Goal: Understand process/instructions

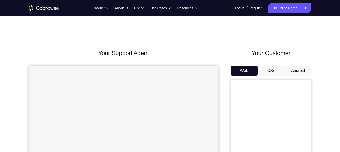
click at [288, 70] on button "Android" at bounding box center [297, 71] width 27 height 10
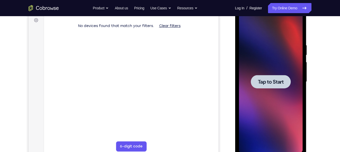
scroll to position [77, 0]
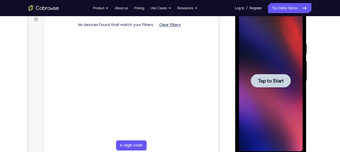
click at [273, 83] on span "Tap to Start" at bounding box center [271, 80] width 26 height 5
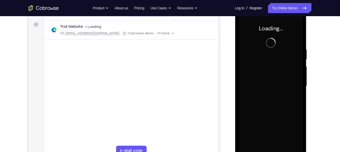
scroll to position [72, 0]
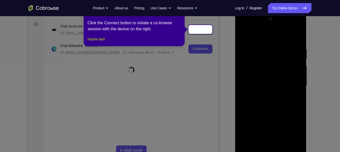
click at [103, 42] on button "Maybe later" at bounding box center [96, 39] width 17 height 6
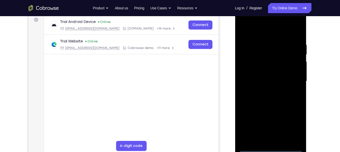
scroll to position [77, 0]
click at [274, 149] on div at bounding box center [271, 80] width 64 height 141
click at [293, 125] on div at bounding box center [271, 80] width 64 height 141
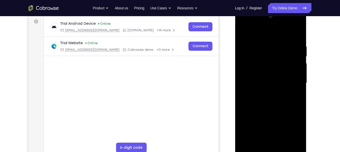
scroll to position [75, 0]
click at [245, 22] on div at bounding box center [271, 83] width 64 height 141
click at [294, 81] on div at bounding box center [271, 83] width 64 height 141
click at [265, 93] on div at bounding box center [271, 83] width 64 height 141
click at [262, 76] on div at bounding box center [271, 83] width 64 height 141
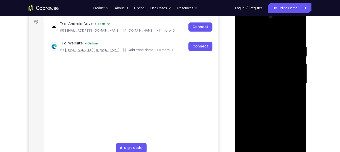
click at [260, 72] on div at bounding box center [271, 83] width 64 height 141
click at [255, 85] on div at bounding box center [271, 83] width 64 height 141
click at [258, 102] on div at bounding box center [271, 83] width 64 height 141
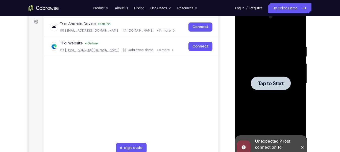
click at [280, 85] on span "Tap to Start" at bounding box center [271, 83] width 26 height 5
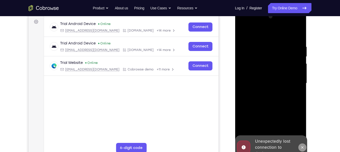
click at [304, 144] on button at bounding box center [302, 147] width 8 height 8
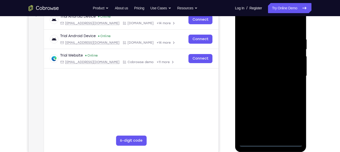
scroll to position [82, 0]
click at [270, 145] on div at bounding box center [271, 75] width 64 height 141
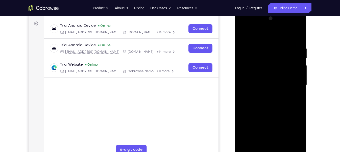
scroll to position [85, 0]
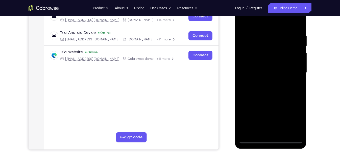
click at [296, 116] on div at bounding box center [271, 72] width 64 height 141
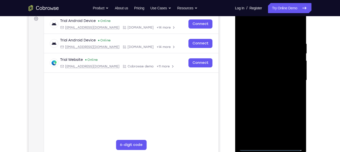
scroll to position [71, 0]
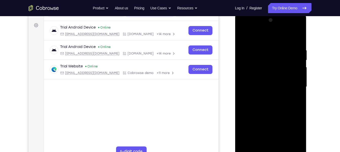
click at [244, 28] on div at bounding box center [271, 86] width 64 height 141
click at [290, 82] on div at bounding box center [271, 86] width 64 height 141
click at [265, 97] on div at bounding box center [271, 86] width 64 height 141
click at [282, 78] on div at bounding box center [271, 86] width 64 height 141
click at [272, 75] on div at bounding box center [271, 86] width 64 height 141
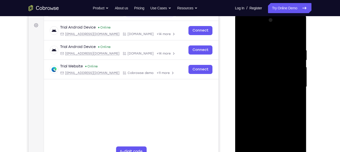
click at [266, 85] on div at bounding box center [271, 86] width 64 height 141
click at [286, 104] on div at bounding box center [271, 86] width 64 height 141
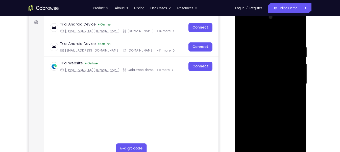
scroll to position [75, 0]
click at [285, 98] on div at bounding box center [271, 83] width 64 height 141
drag, startPoint x: 261, startPoint y: 36, endPoint x: 261, endPoint y: 25, distance: 10.9
click at [261, 25] on div at bounding box center [271, 83] width 64 height 141
click at [268, 98] on div at bounding box center [271, 83] width 64 height 141
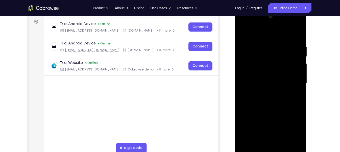
scroll to position [80, 0]
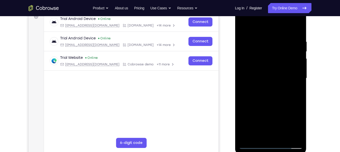
drag, startPoint x: 276, startPoint y: 79, endPoint x: 276, endPoint y: 62, distance: 17.2
click at [276, 62] on div at bounding box center [271, 78] width 64 height 141
click at [275, 101] on div at bounding box center [271, 78] width 64 height 141
click at [279, 92] on div at bounding box center [271, 78] width 64 height 141
click at [264, 39] on div at bounding box center [271, 78] width 64 height 141
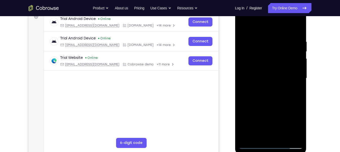
scroll to position [77, 0]
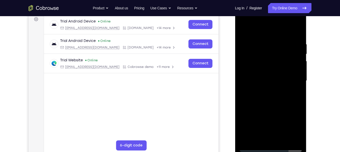
click at [247, 62] on div at bounding box center [271, 80] width 64 height 141
click at [289, 137] on div at bounding box center [271, 80] width 64 height 141
click at [297, 31] on div at bounding box center [271, 80] width 64 height 141
click at [260, 44] on div at bounding box center [271, 80] width 64 height 141
click at [285, 54] on div at bounding box center [271, 80] width 64 height 141
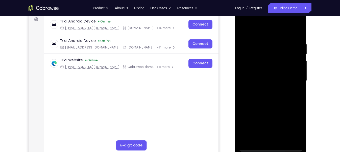
click at [283, 46] on div at bounding box center [271, 80] width 64 height 141
click at [275, 48] on div at bounding box center [271, 80] width 64 height 141
click at [283, 140] on div at bounding box center [271, 80] width 64 height 141
click at [278, 105] on div at bounding box center [271, 80] width 64 height 141
click at [293, 72] on div at bounding box center [271, 80] width 64 height 141
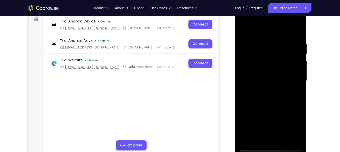
click at [263, 136] on div at bounding box center [271, 80] width 64 height 141
drag, startPoint x: 278, startPoint y: 55, endPoint x: 275, endPoint y: 62, distance: 7.4
click at [276, 59] on div at bounding box center [271, 80] width 64 height 141
click at [266, 44] on div at bounding box center [271, 80] width 64 height 141
click at [275, 85] on div at bounding box center [271, 80] width 64 height 141
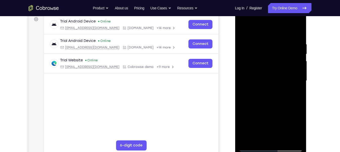
click at [254, 95] on div at bounding box center [271, 80] width 64 height 141
click at [281, 114] on div at bounding box center [271, 80] width 64 height 141
click at [260, 137] on div at bounding box center [271, 80] width 64 height 141
click at [258, 137] on div at bounding box center [271, 80] width 64 height 141
click at [285, 109] on div at bounding box center [271, 80] width 64 height 141
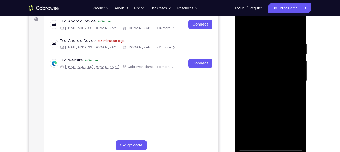
click at [285, 109] on div at bounding box center [271, 80] width 64 height 141
click at [271, 115] on div at bounding box center [271, 80] width 64 height 141
click at [294, 89] on div at bounding box center [271, 80] width 64 height 141
click at [261, 92] on div at bounding box center [271, 80] width 64 height 141
click at [258, 139] on div at bounding box center [271, 80] width 64 height 141
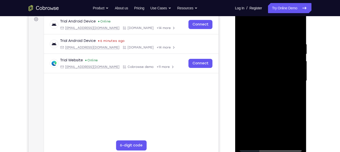
click at [244, 108] on div at bounding box center [271, 80] width 64 height 141
click at [244, 109] on div at bounding box center [271, 80] width 64 height 141
click at [294, 88] on div at bounding box center [271, 80] width 64 height 141
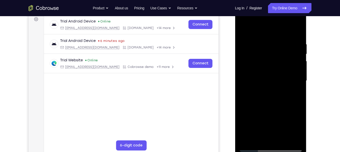
click at [246, 30] on div at bounding box center [271, 80] width 64 height 141
click at [245, 30] on div at bounding box center [271, 80] width 64 height 141
click at [298, 29] on div at bounding box center [271, 80] width 64 height 141
drag, startPoint x: 268, startPoint y: 60, endPoint x: 268, endPoint y: 66, distance: 6.3
click at [268, 66] on div at bounding box center [271, 80] width 64 height 141
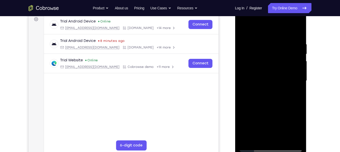
click at [252, 43] on div at bounding box center [271, 80] width 64 height 141
click at [256, 43] on div at bounding box center [271, 80] width 64 height 141
click at [261, 57] on div at bounding box center [271, 80] width 64 height 141
drag, startPoint x: 272, startPoint y: 83, endPoint x: 273, endPoint y: 67, distance: 15.7
click at [273, 76] on div at bounding box center [271, 80] width 64 height 141
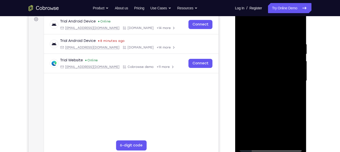
click at [244, 86] on div at bounding box center [271, 80] width 64 height 141
click at [245, 56] on div at bounding box center [271, 80] width 64 height 141
drag, startPoint x: 291, startPoint y: 64, endPoint x: 291, endPoint y: 85, distance: 20.7
click at [291, 85] on div at bounding box center [271, 80] width 64 height 141
click at [244, 122] on div at bounding box center [271, 80] width 64 height 141
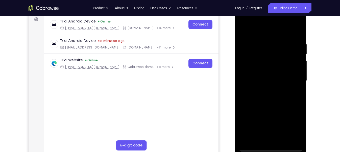
click at [294, 74] on div at bounding box center [271, 80] width 64 height 141
click at [298, 75] on div at bounding box center [271, 80] width 64 height 141
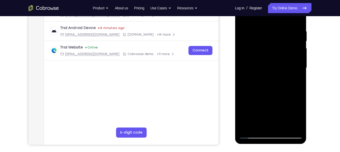
scroll to position [88, 0]
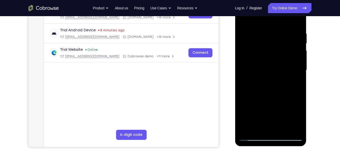
click at [299, 65] on div at bounding box center [271, 69] width 64 height 141
click at [300, 63] on div at bounding box center [271, 69] width 64 height 141
click at [249, 129] on div at bounding box center [271, 69] width 64 height 141
